Goal: Transaction & Acquisition: Purchase product/service

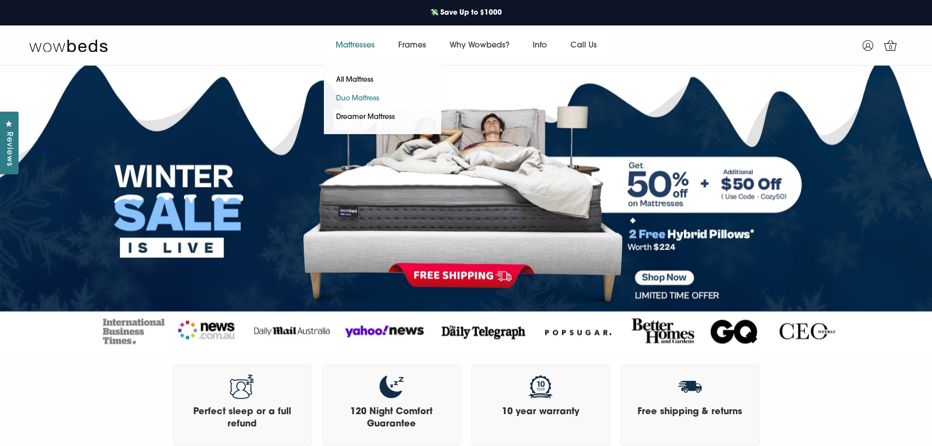
click at [367, 100] on link "Duo Mattress" at bounding box center [357, 98] width 67 height 19
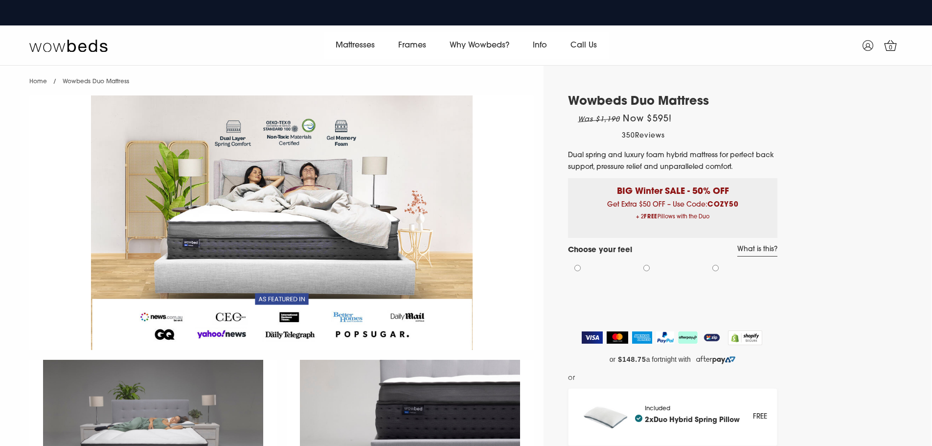
select select "Medium-Firm"
select select "Queen"
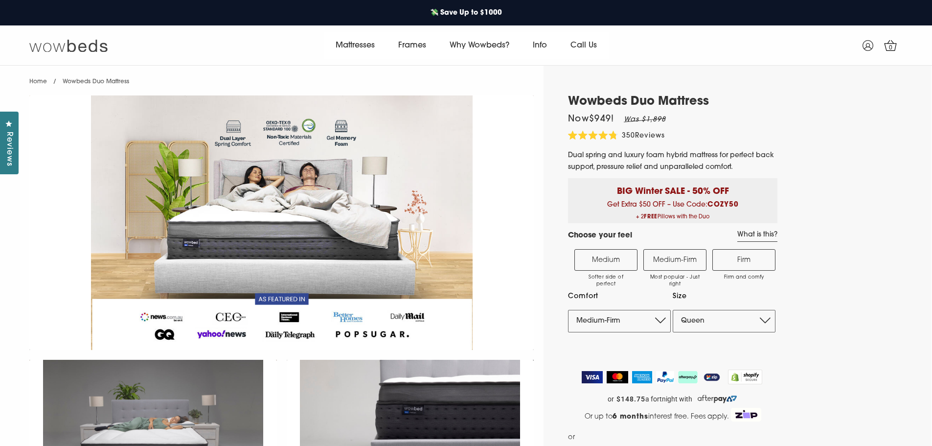
click at [59, 42] on img at bounding box center [68, 46] width 78 height 14
